Goal: Task Accomplishment & Management: Use online tool/utility

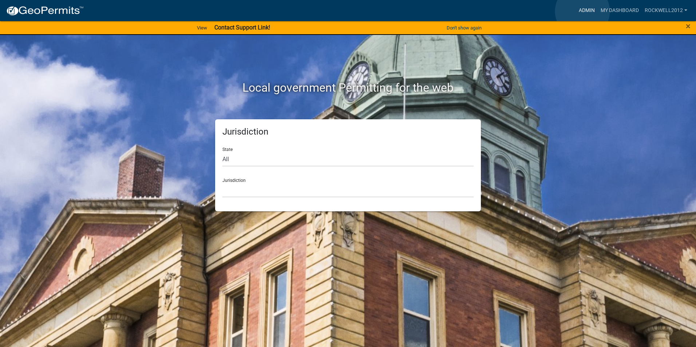
click at [582, 11] on link "Admin" at bounding box center [587, 11] width 22 height 14
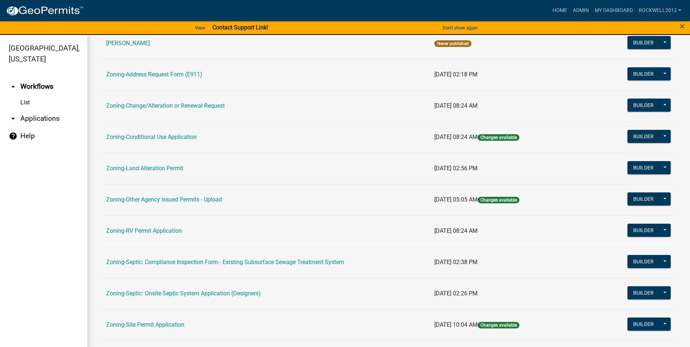
scroll to position [146, 0]
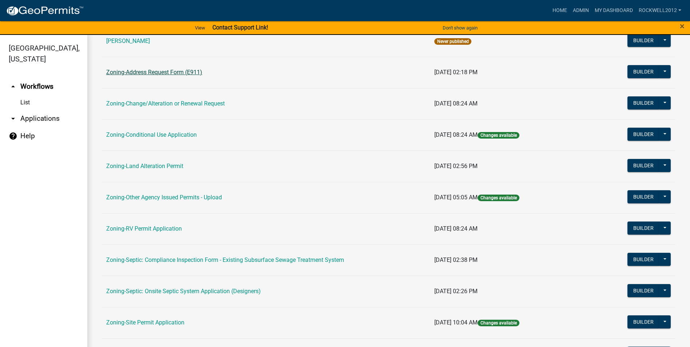
click at [162, 71] on link "Zoning-Address Request Form (E911)" at bounding box center [154, 72] width 96 height 7
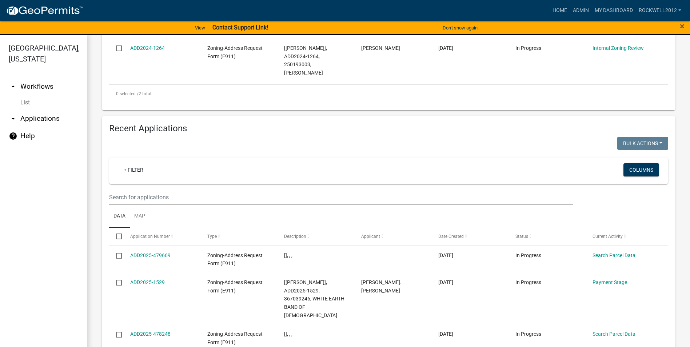
scroll to position [291, 0]
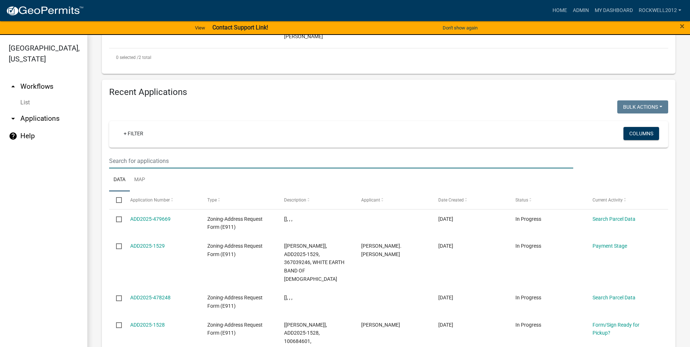
click at [124, 159] on input "text" at bounding box center [341, 161] width 464 height 15
type input "[PERSON_NAME]"
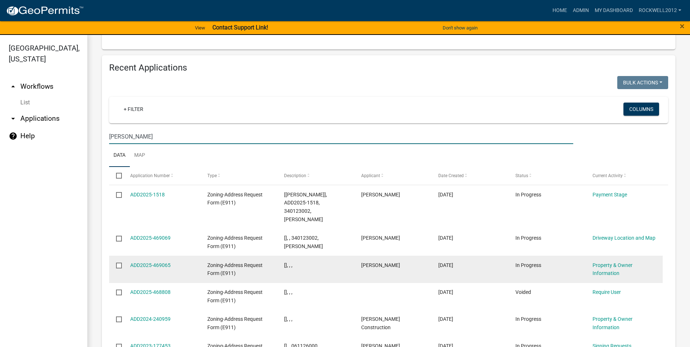
scroll to position [328, 0]
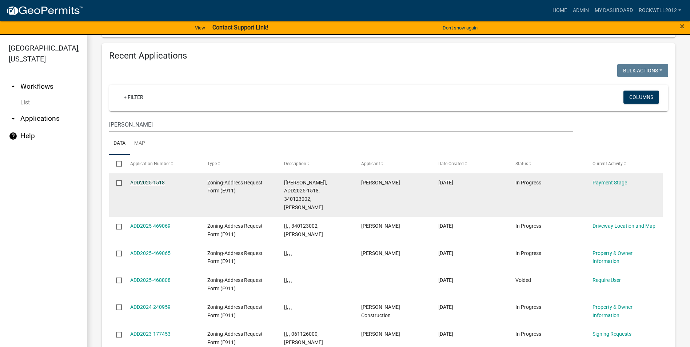
click at [138, 182] on link "ADD2025-1518" at bounding box center [147, 183] width 35 height 6
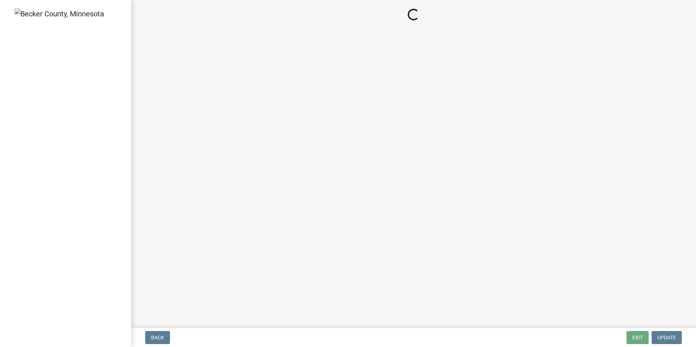
select select "3: 3"
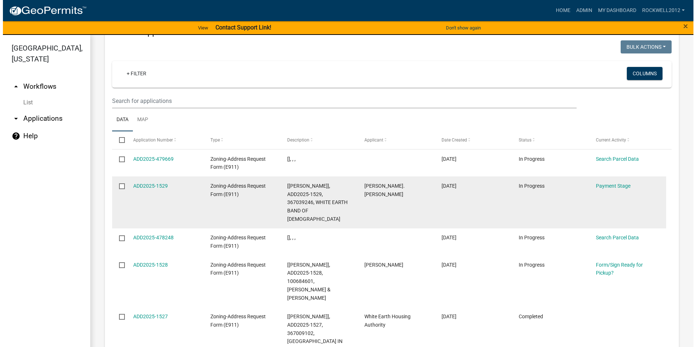
scroll to position [364, 0]
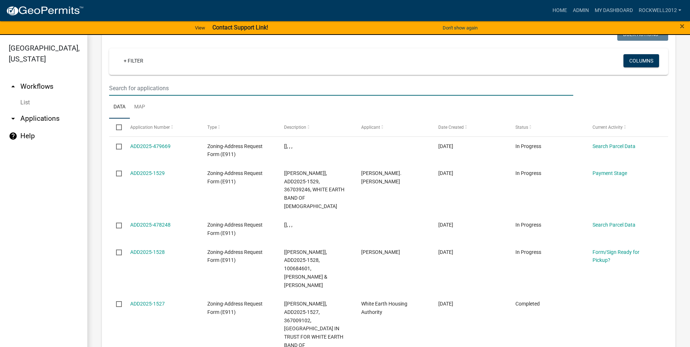
click at [122, 86] on input "text" at bounding box center [341, 88] width 464 height 15
type input "[PERSON_NAME]"
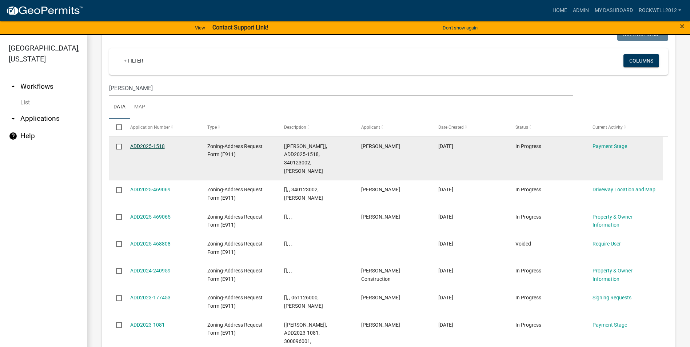
click at [146, 144] on link "ADD2025-1518" at bounding box center [147, 146] width 35 height 6
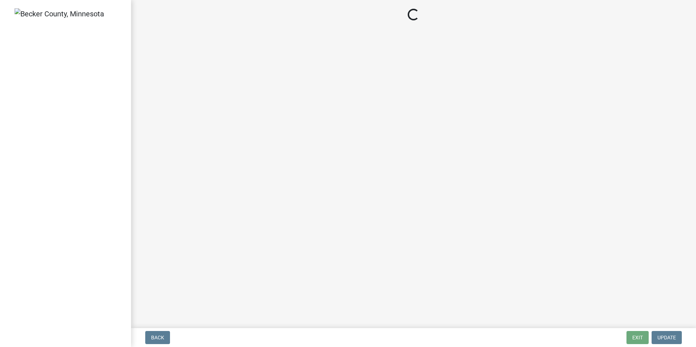
select select "3: 3"
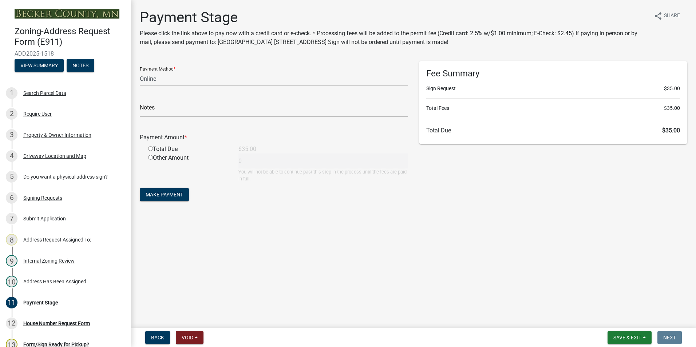
click at [150, 148] on input "radio" at bounding box center [150, 148] width 5 height 5
radio input "true"
type input "35"
click at [165, 194] on span "Make Payment" at bounding box center [164, 195] width 37 height 6
